Goal: Transaction & Acquisition: Purchase product/service

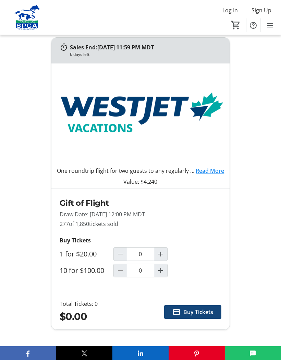
scroll to position [233, 0]
click at [163, 252] on mat-icon "Increment by one" at bounding box center [161, 254] width 8 height 8
type input "1"
click at [199, 311] on span "Buy Tickets" at bounding box center [199, 312] width 30 height 8
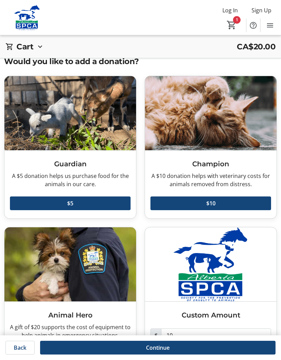
scroll to position [25, 0]
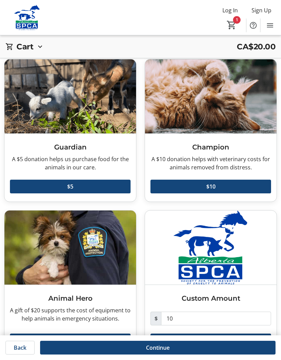
click at [160, 352] on span "Continue" at bounding box center [158, 348] width 24 height 8
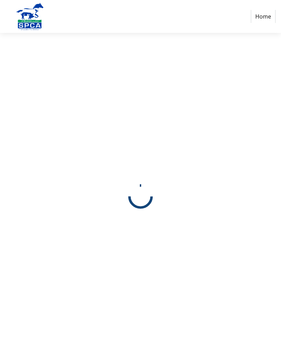
select select "CA"
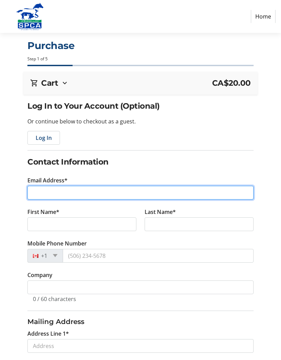
click at [88, 189] on input "Email Address*" at bounding box center [140, 193] width 226 height 14
type input "[EMAIL_ADDRESS][DOMAIN_NAME]"
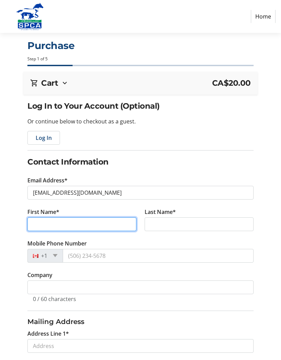
click at [108, 228] on input "First Name*" at bounding box center [81, 225] width 109 height 14
type input "[PERSON_NAME]"
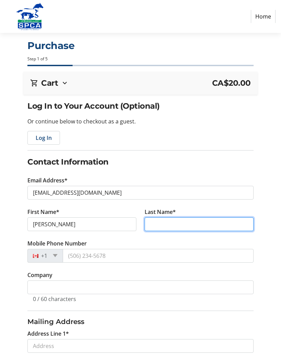
type input "[PERSON_NAME]"
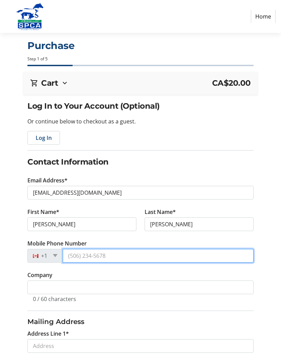
click at [150, 259] on input "Mobile Phone Number" at bounding box center [158, 256] width 191 height 14
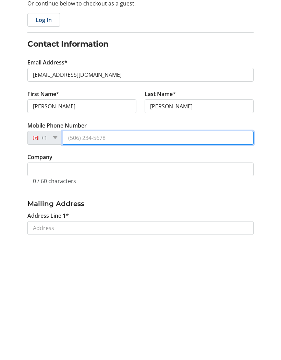
type input "[PHONE_NUMBER]"
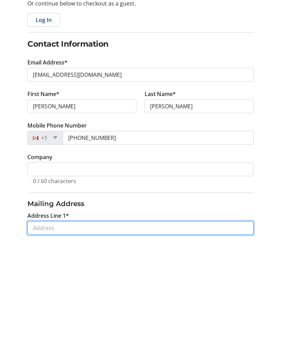
click at [163, 337] on input "Address Line 1*" at bounding box center [140, 344] width 226 height 14
type input "[STREET_ADDRESS][PERSON_NAME]"
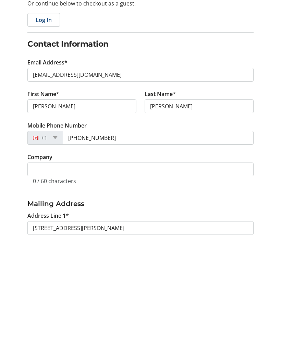
type input "[GEOGRAPHIC_DATA]"
select select "AB"
type input "T2Y 2Y9"
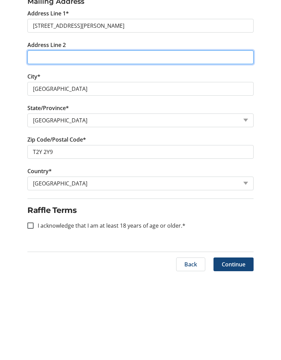
scroll to position [236, 0]
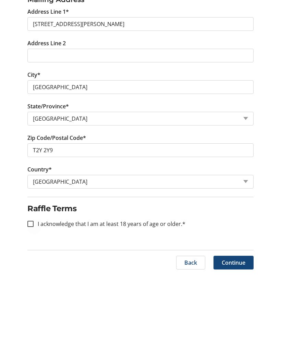
click at [35, 302] on div at bounding box center [30, 310] width 16 height 16
checkbox input "true"
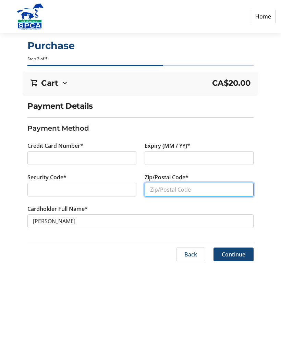
click at [175, 189] on input "Zip/Postal Code*" at bounding box center [199, 190] width 109 height 14
type input "T2Y 2Y9"
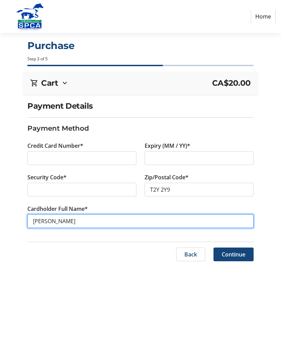
click at [51, 222] on input "[PERSON_NAME]" at bounding box center [140, 222] width 226 height 14
click at [46, 223] on input "[PERSON_NAME]" at bounding box center [140, 222] width 226 height 14
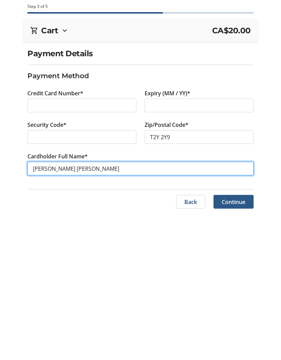
type input "[PERSON_NAME] [PERSON_NAME]"
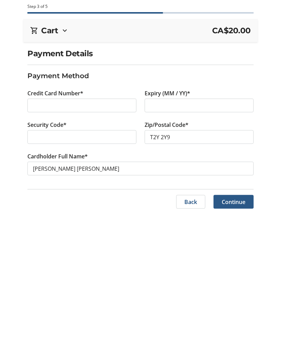
click at [239, 251] on span "Continue" at bounding box center [234, 255] width 24 height 8
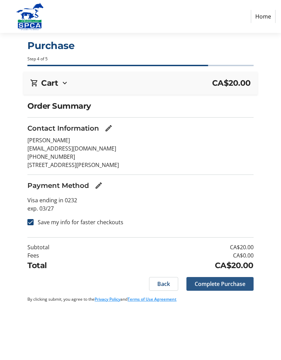
click at [210, 280] on span "Complete Purchase" at bounding box center [220, 284] width 51 height 8
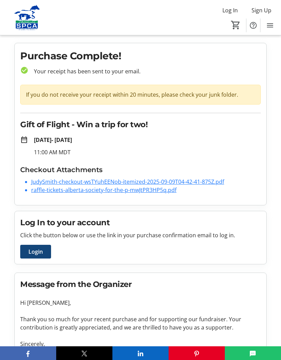
click at [165, 184] on link "JudySmith-checkout-wsTYuhEENob-itemized-2025-09-09T04-42-41-875Z.pdf" at bounding box center [127, 182] width 193 height 8
click at [162, 193] on link "raffle-tickets-alberta-society-for-the-p-mwJtPR3HP5q.pdf" at bounding box center [104, 190] width 146 height 8
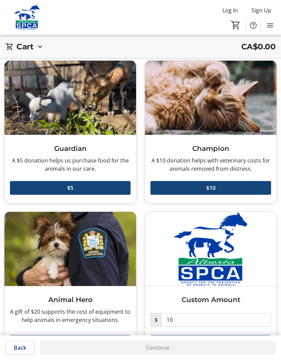
scroll to position [25, 0]
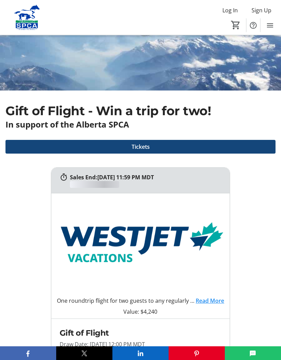
scroll to position [233, 0]
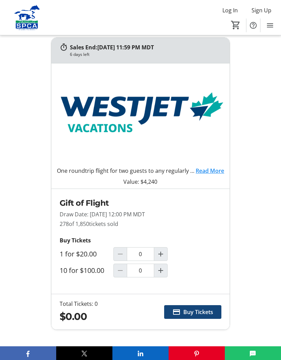
click at [25, 17] on img at bounding box center [27, 18] width 46 height 26
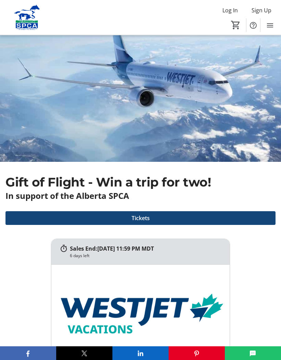
scroll to position [0, 0]
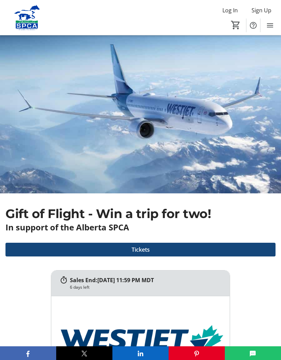
click at [27, 16] on img at bounding box center [27, 18] width 46 height 26
click at [268, 26] on mat-icon "Menu" at bounding box center [270, 25] width 8 height 8
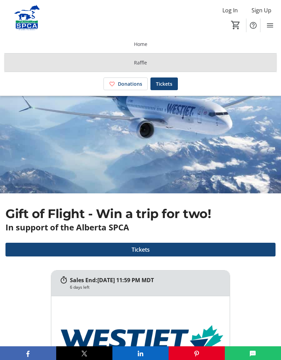
click at [147, 64] on span at bounding box center [140, 63] width 273 height 16
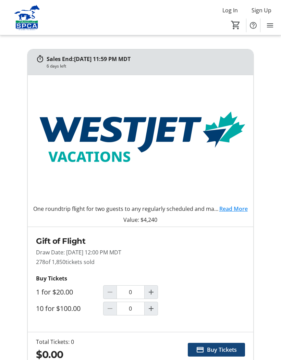
click at [270, 25] on mat-icon "Menu" at bounding box center [270, 25] width 8 height 8
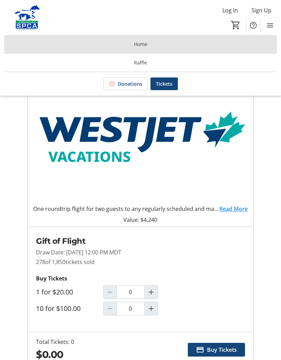
click at [147, 43] on span "Home" at bounding box center [140, 43] width 13 height 7
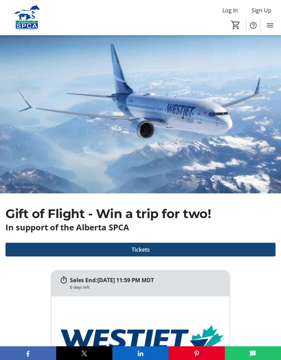
click at [22, 19] on img at bounding box center [27, 18] width 46 height 26
click at [31, 21] on img at bounding box center [27, 18] width 46 height 26
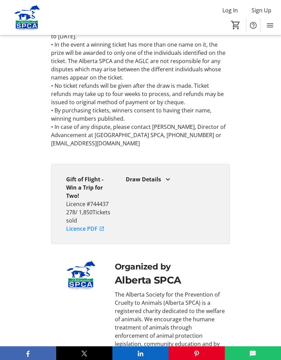
scroll to position [1797, 0]
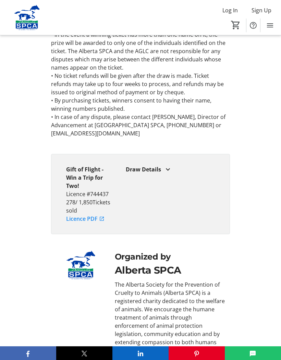
click at [158, 263] on div "Alberta SPCA" at bounding box center [170, 270] width 111 height 15
click at [82, 251] on img at bounding box center [80, 265] width 51 height 29
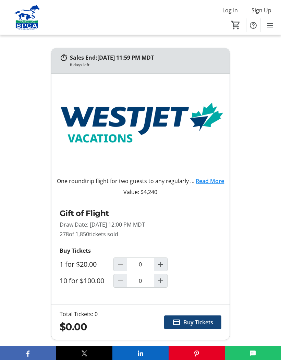
scroll to position [0, 0]
